Goal: Information Seeking & Learning: Learn about a topic

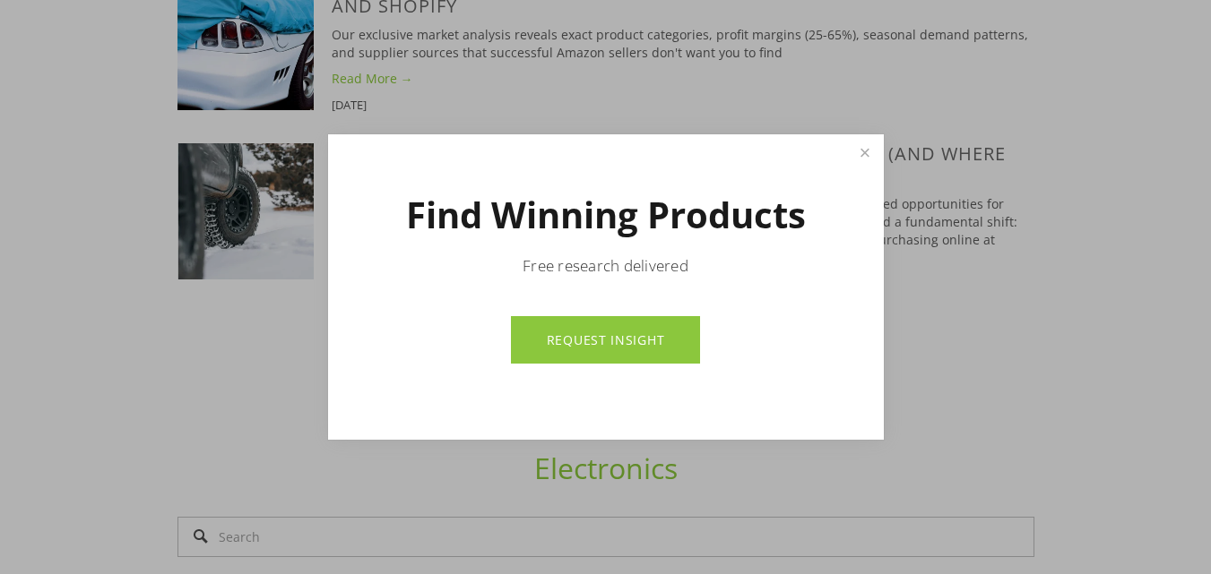
scroll to position [1527, 0]
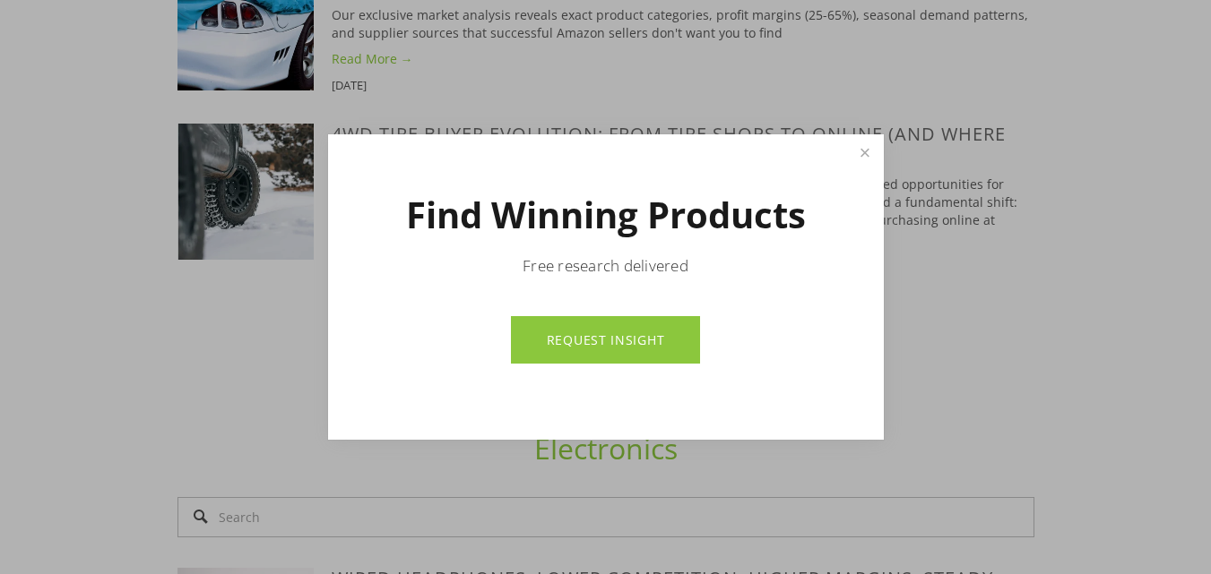
click at [625, 336] on link "REQUEST INSIGHT" at bounding box center [605, 339] width 189 height 47
click at [861, 150] on link "Close" at bounding box center [864, 152] width 31 height 31
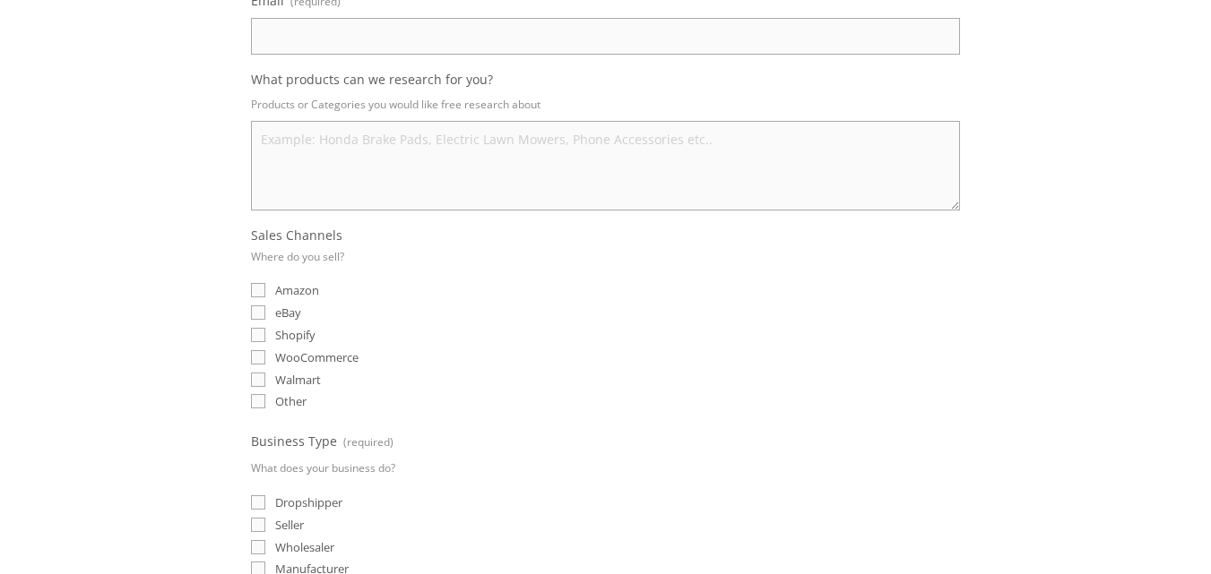
scroll to position [308, 0]
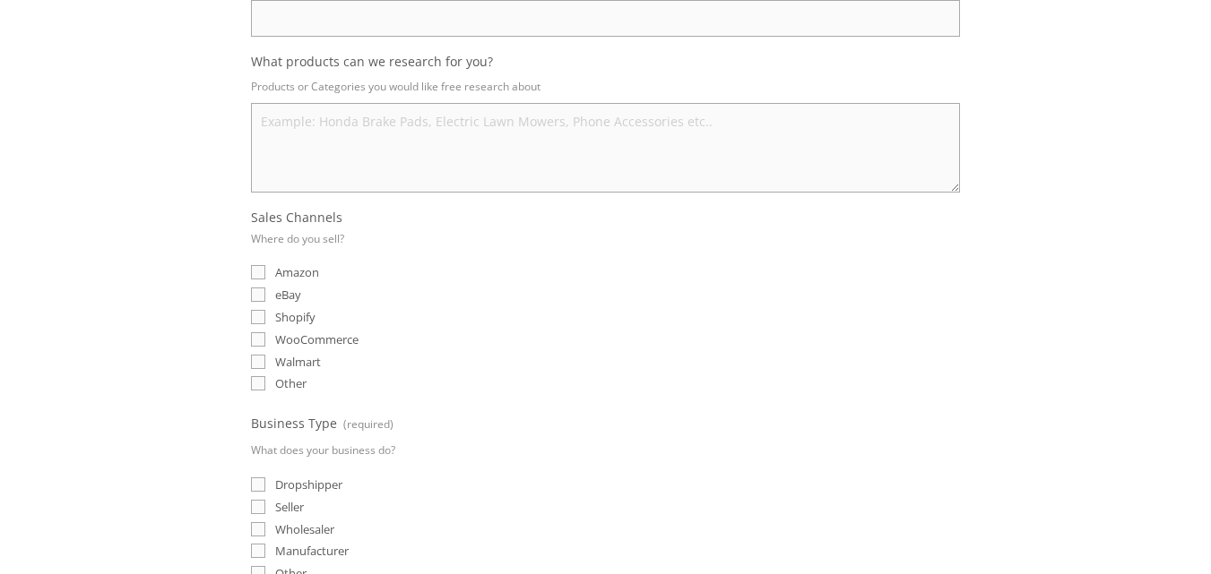
click at [258, 293] on input "eBay" at bounding box center [258, 295] width 14 height 14
checkbox input "true"
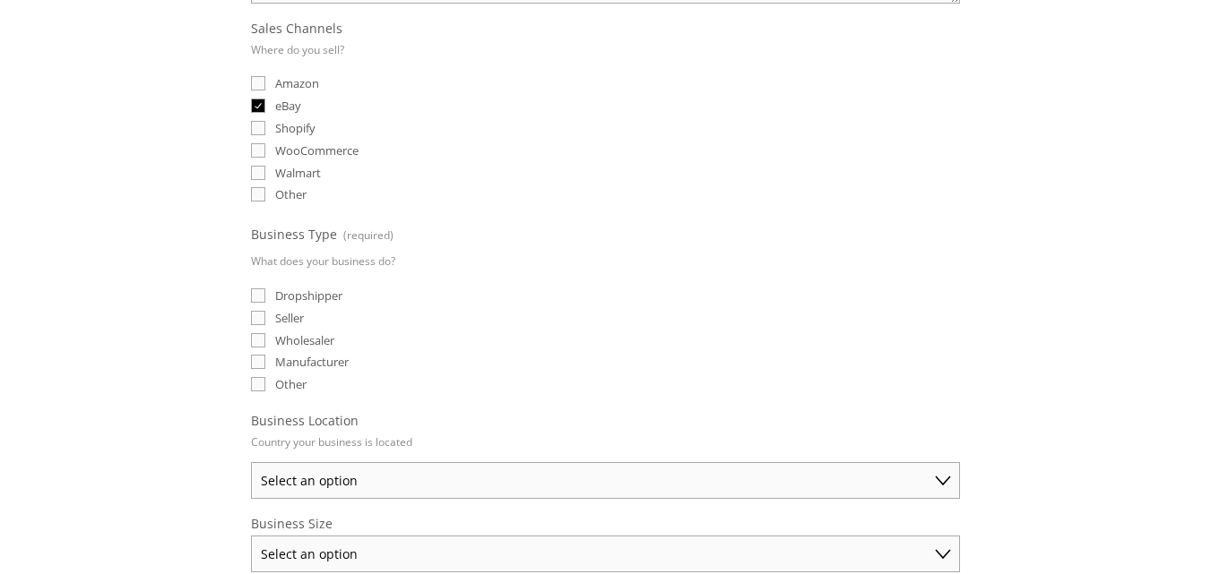
scroll to position [499, 0]
click at [263, 299] on input "Dropshipper" at bounding box center [258, 294] width 14 height 14
checkbox input "true"
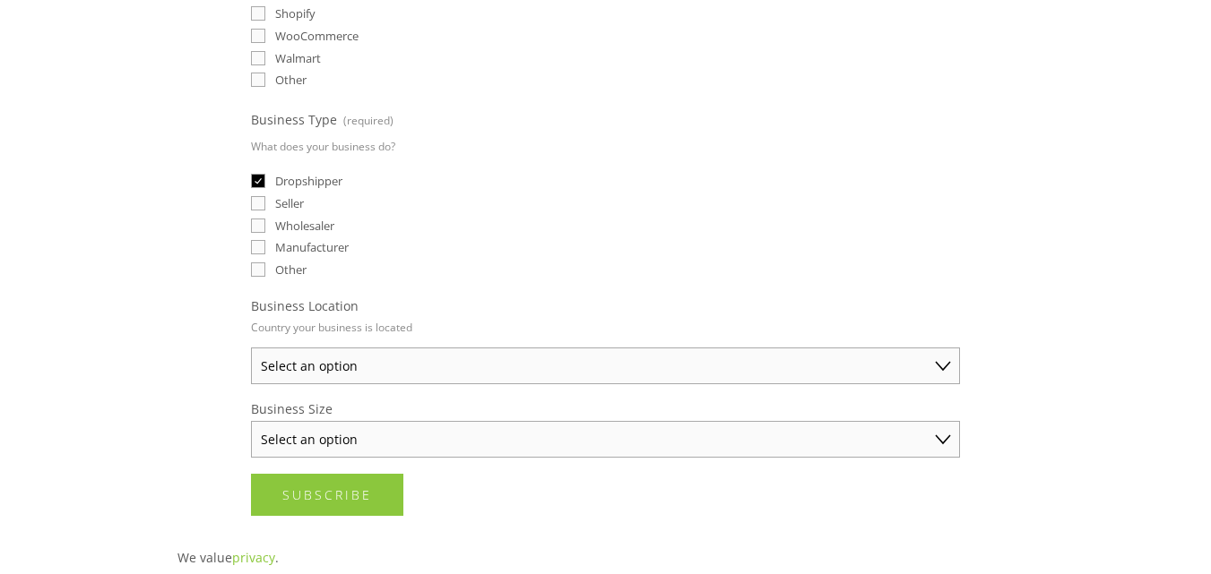
scroll to position [613, 0]
click at [415, 358] on select "Select an option Australia United States United Kingdom China Japan Germany Can…" at bounding box center [605, 365] width 709 height 37
select select "[GEOGRAPHIC_DATA]"
click at [251, 347] on select "Select an option Australia United States United Kingdom China Japan Germany Can…" at bounding box center [605, 365] width 709 height 37
click at [382, 436] on select "Select an option Solo Merchant (under $50K annual sales) Small Business ($50K -…" at bounding box center [605, 438] width 709 height 37
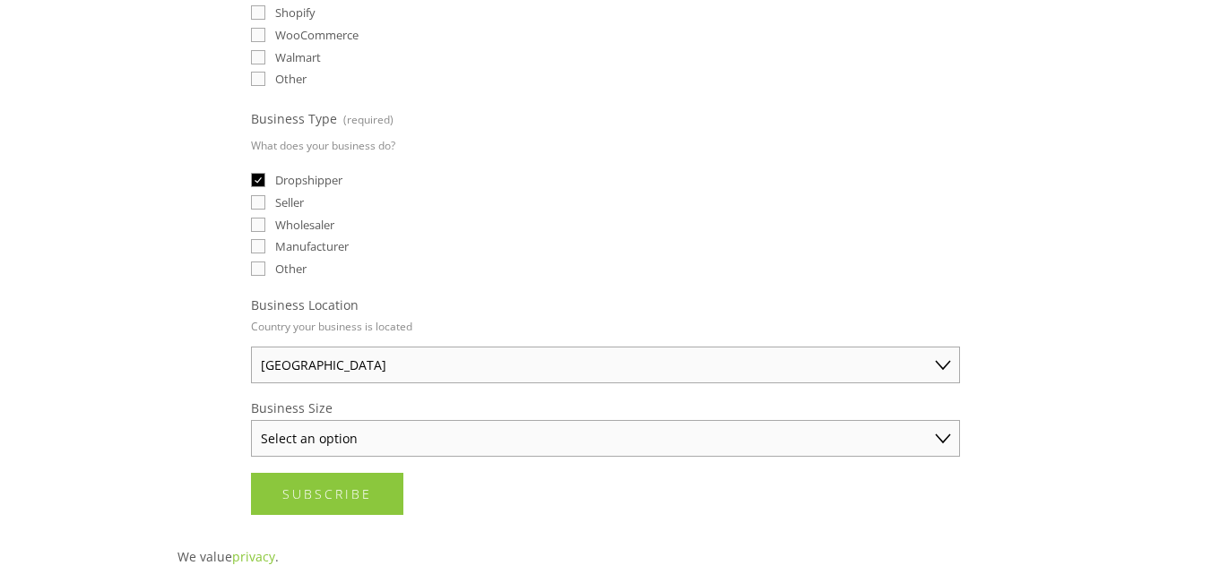
select select "Small Business ($50K - $250K annual sales)"
click at [251, 420] on select "Select an option Solo Merchant (under $50K annual sales) Small Business ($50K -…" at bounding box center [605, 438] width 709 height 37
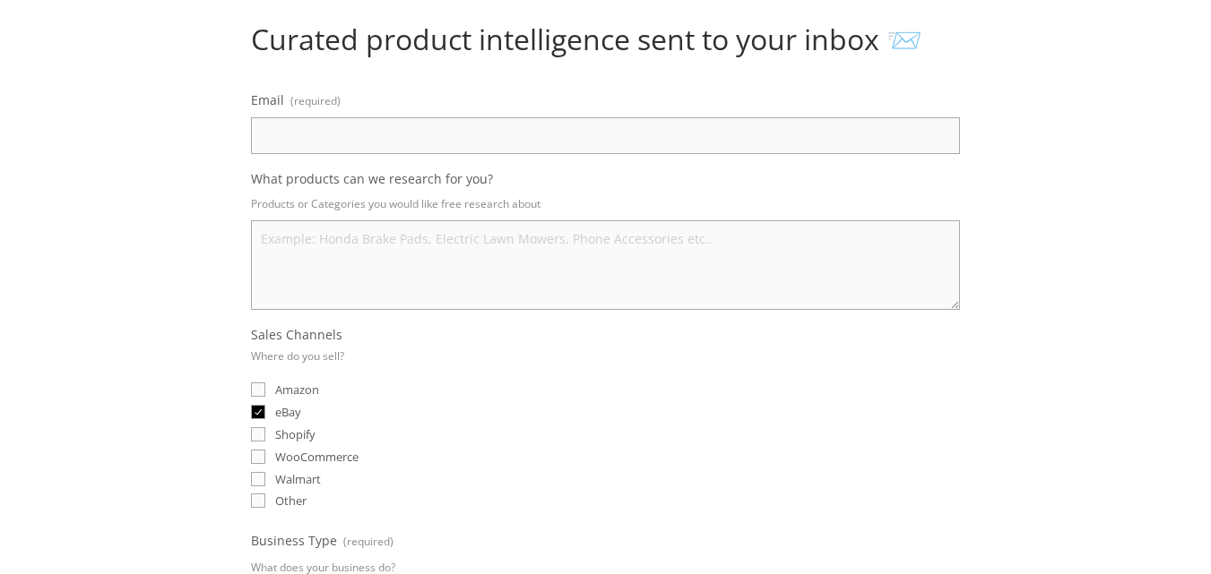
scroll to position [185, 0]
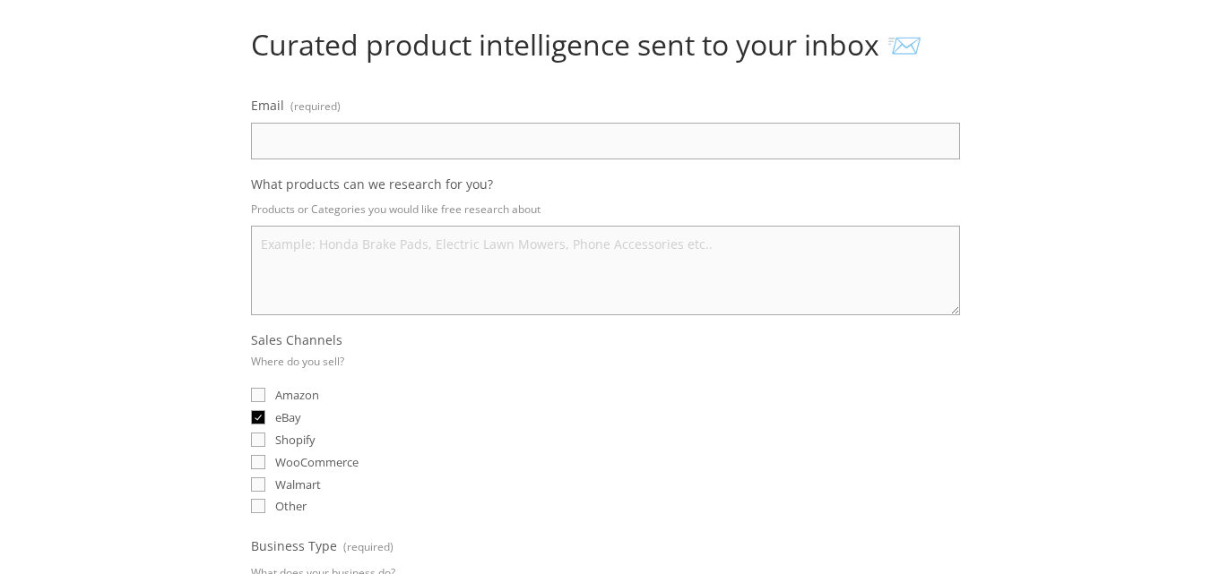
click at [316, 131] on input "Email (required)" at bounding box center [605, 141] width 709 height 37
type input "Nasirjmax@gmail.com"
click at [352, 248] on textarea "What products can we research for you?" at bounding box center [605, 271] width 709 height 90
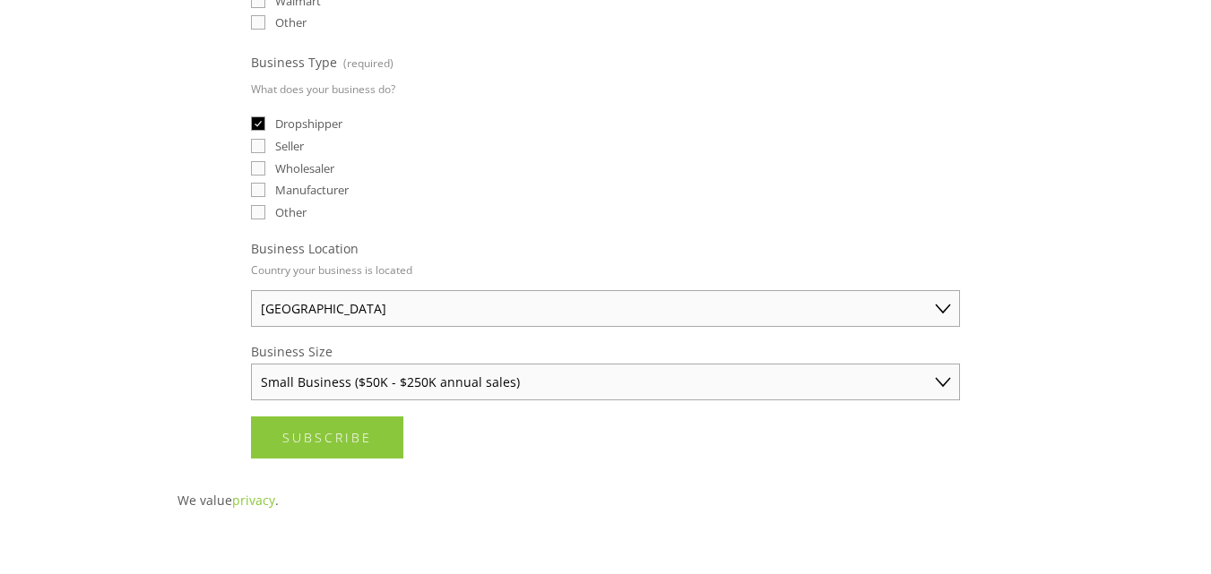
scroll to position [680, 0]
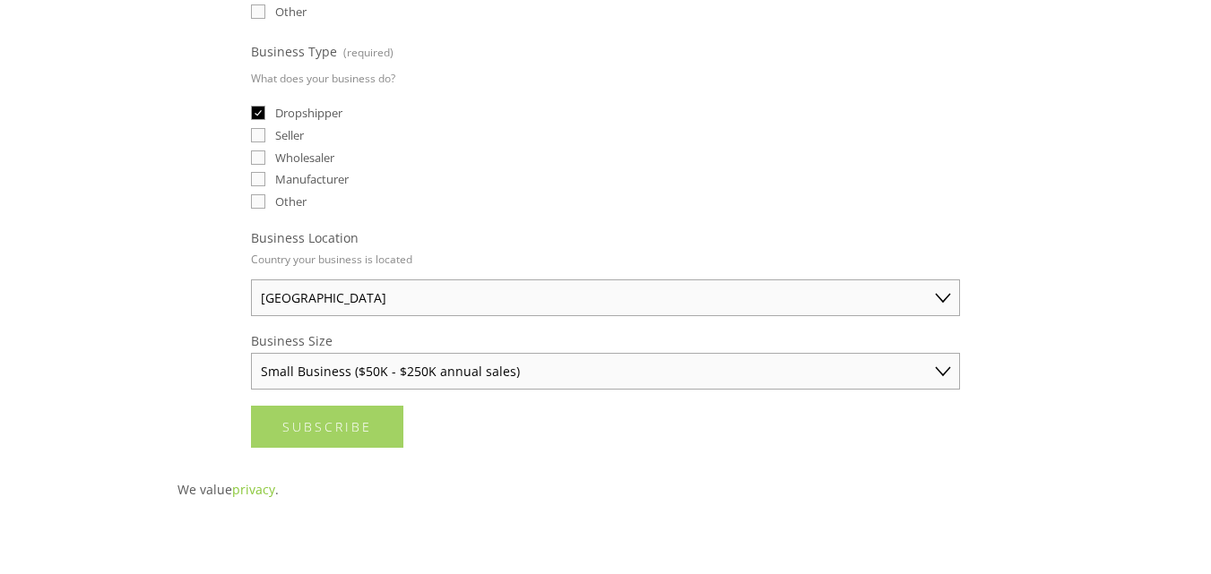
type textarea "Home and kitchen"
click at [363, 434] on span "Subscribe" at bounding box center [327, 426] width 90 height 17
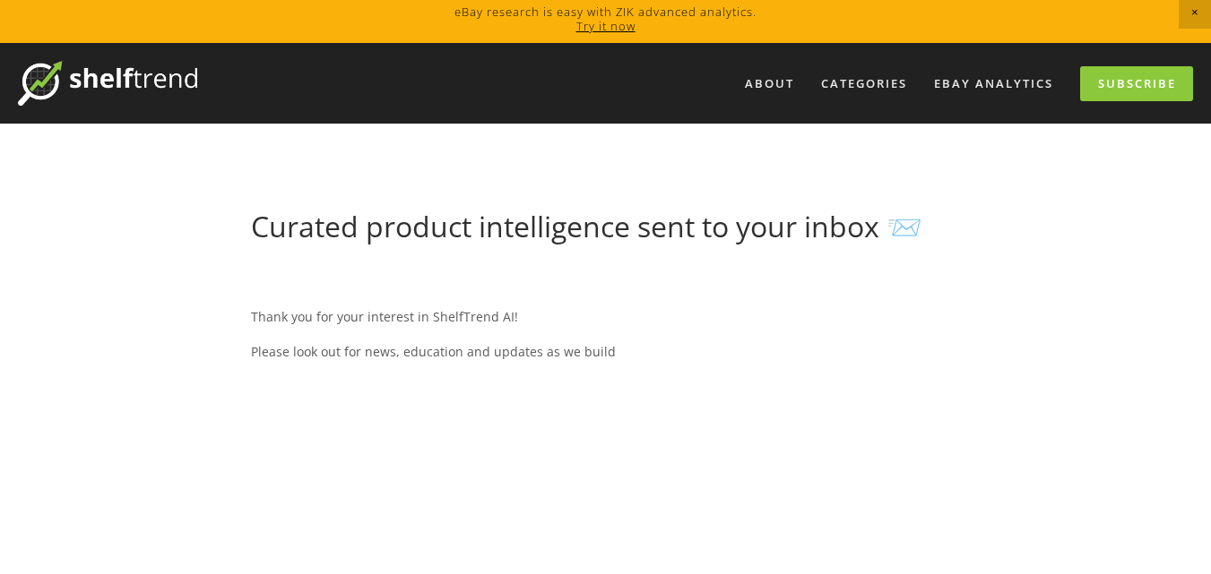
scroll to position [0, 0]
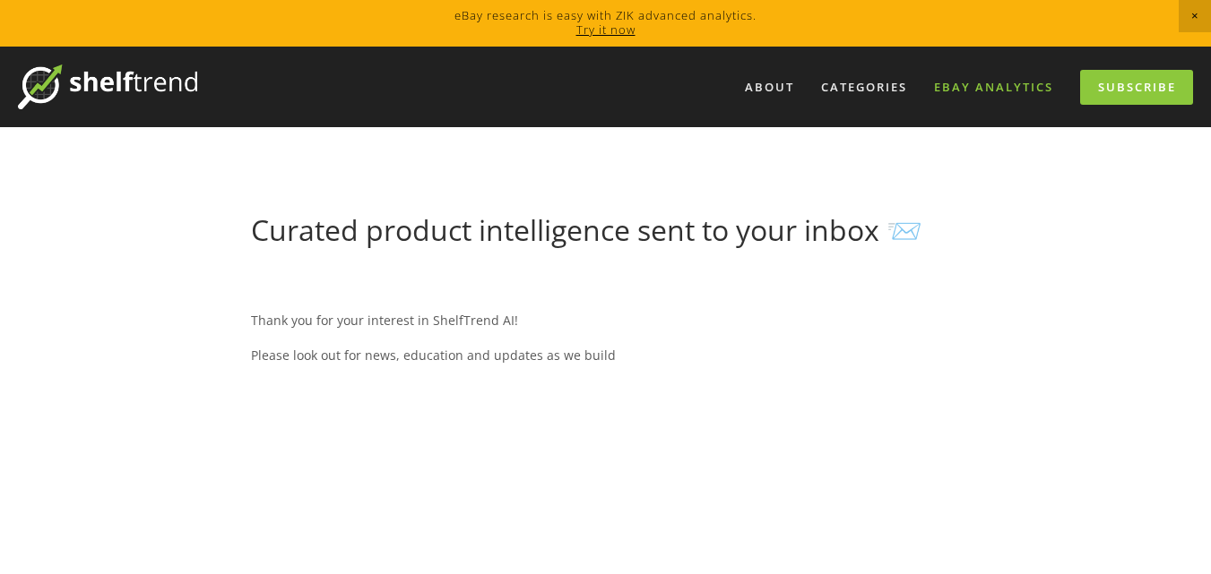
click at [979, 88] on link "eBay Analytics" at bounding box center [993, 88] width 142 height 30
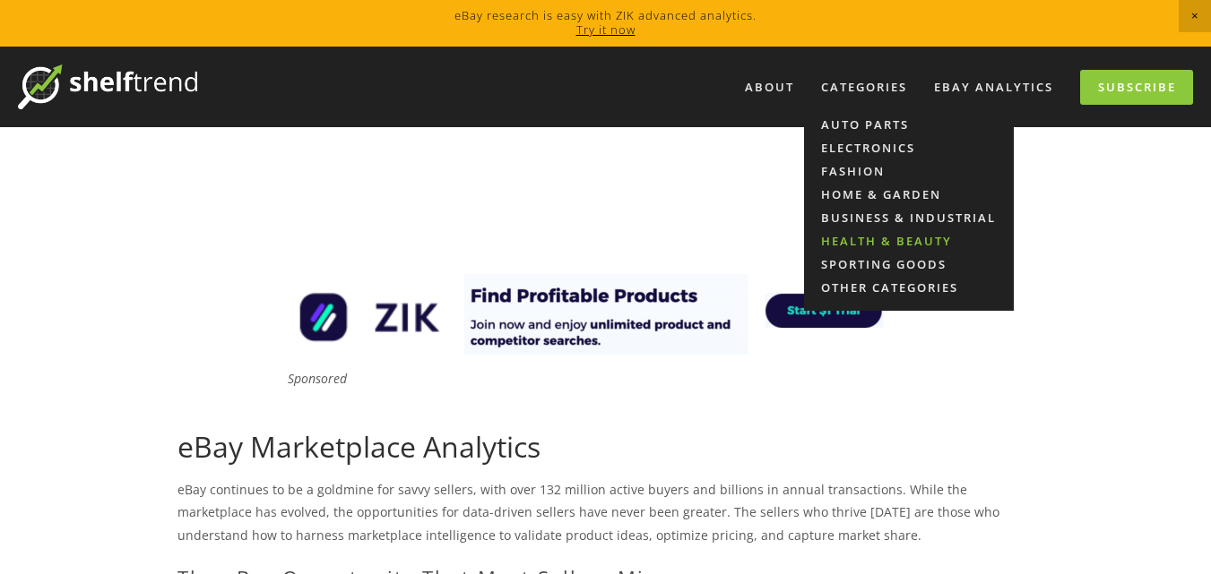
click at [862, 237] on link "Health & Beauty" at bounding box center [909, 240] width 210 height 23
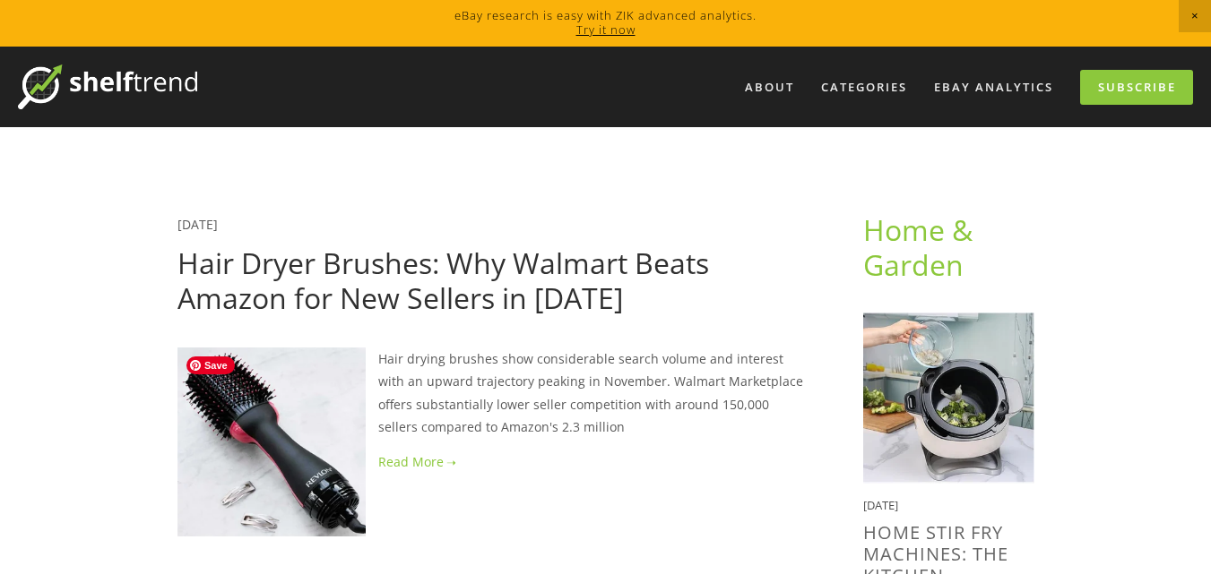
click at [284, 418] on img at bounding box center [271, 442] width 188 height 188
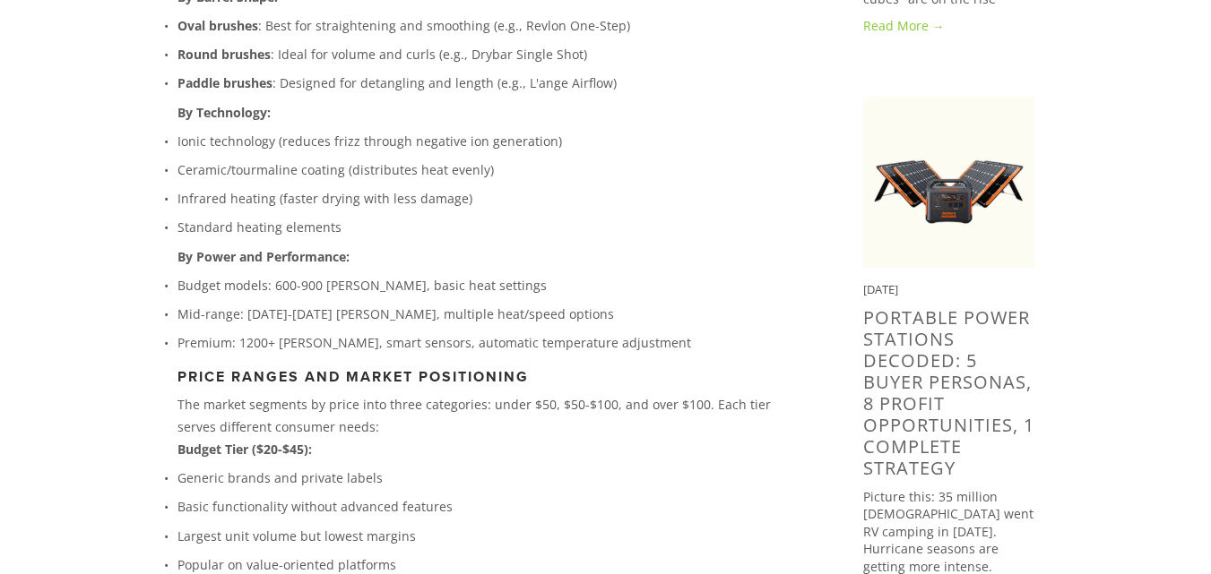
scroll to position [1432, 0]
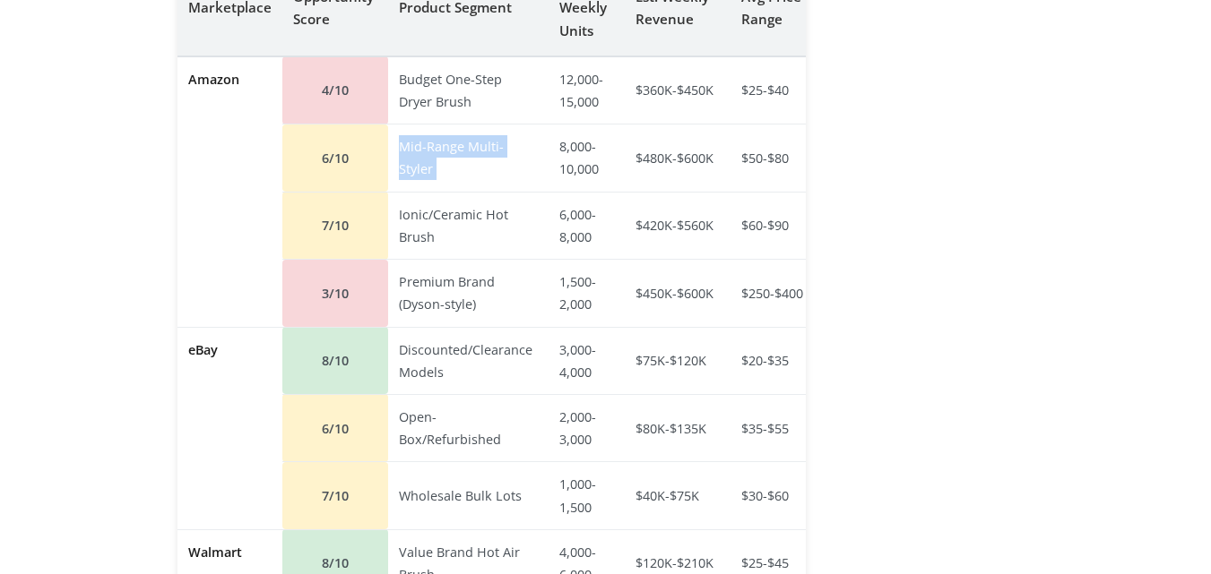
scroll to position [3086, 0]
click at [219, 329] on td "eBay" at bounding box center [229, 427] width 105 height 203
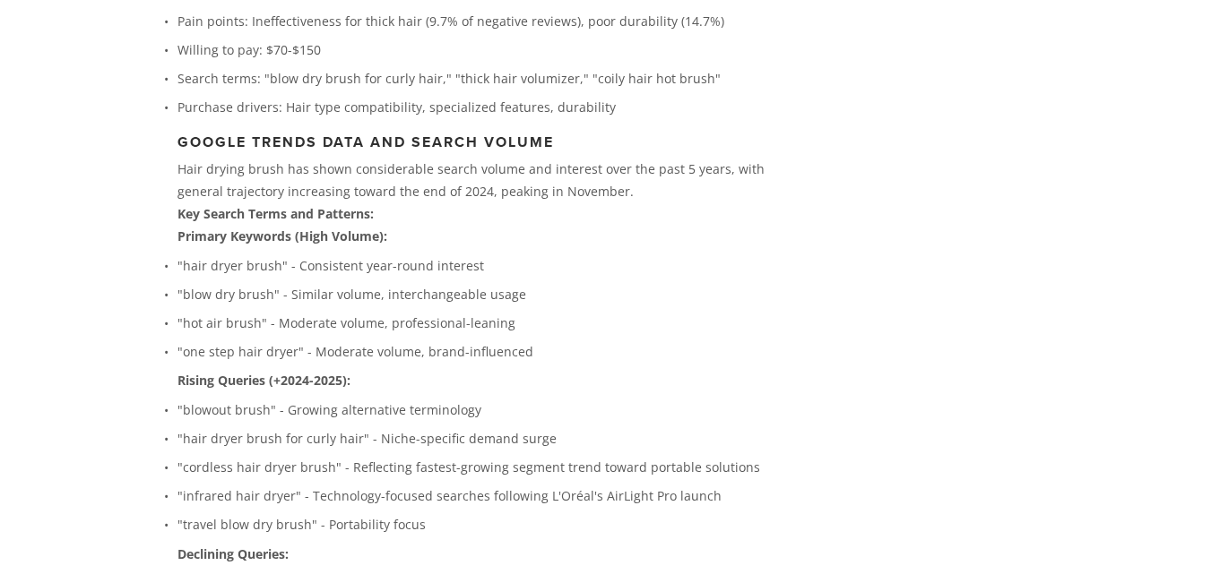
scroll to position [6601, 0]
